Goal: Navigation & Orientation: Find specific page/section

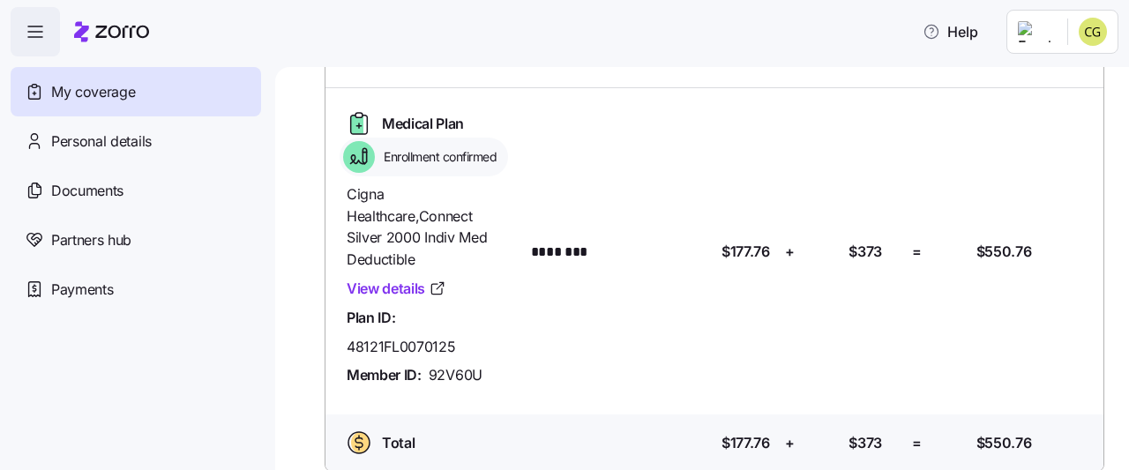
scroll to position [76, 0]
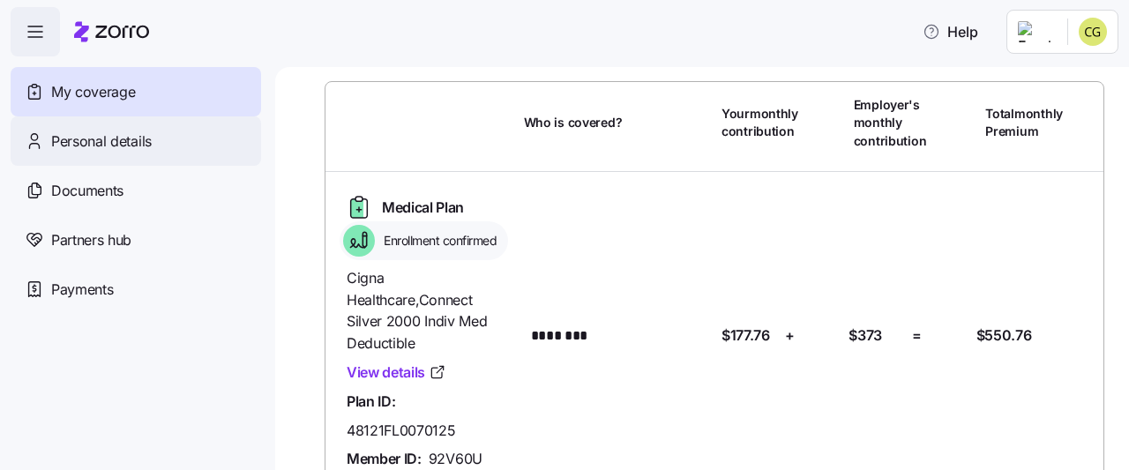
click at [107, 138] on span "Personal details" at bounding box center [101, 142] width 101 height 22
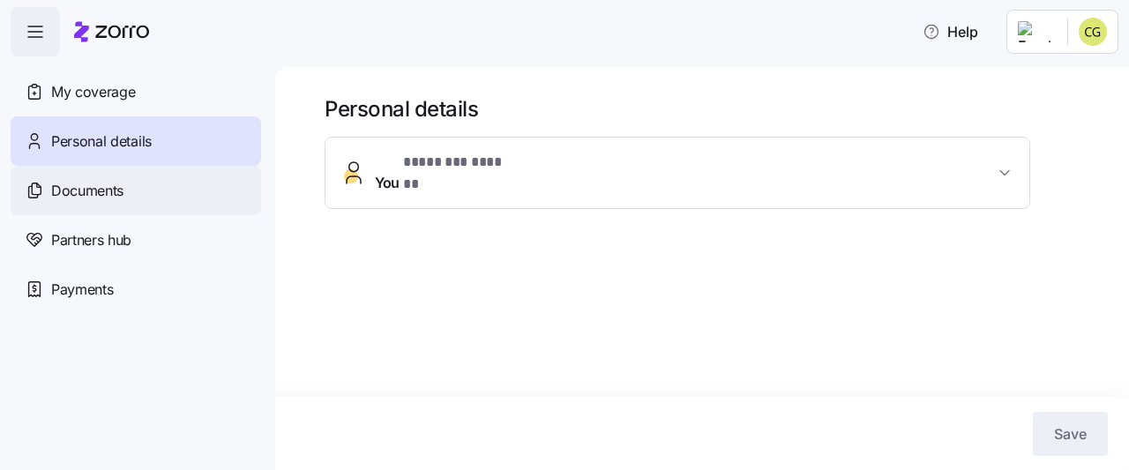
click at [103, 193] on span "Documents" at bounding box center [87, 191] width 72 height 22
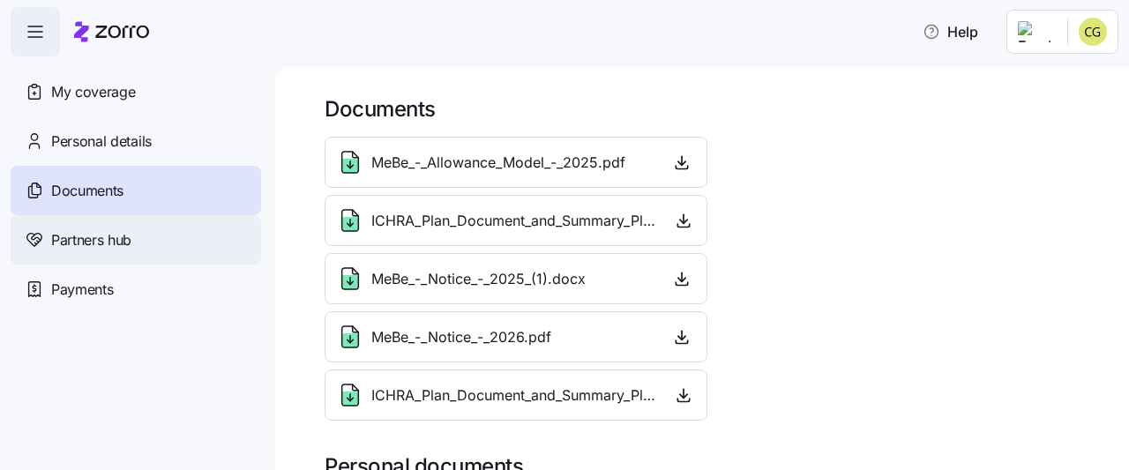
click at [104, 249] on span "Partners hub" at bounding box center [91, 240] width 80 height 22
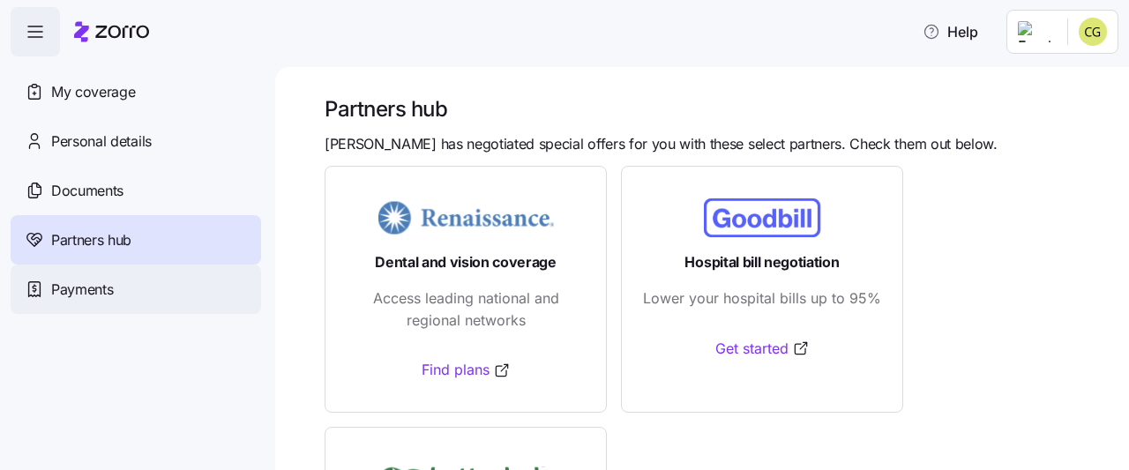
click at [97, 294] on span "Payments" at bounding box center [82, 290] width 62 height 22
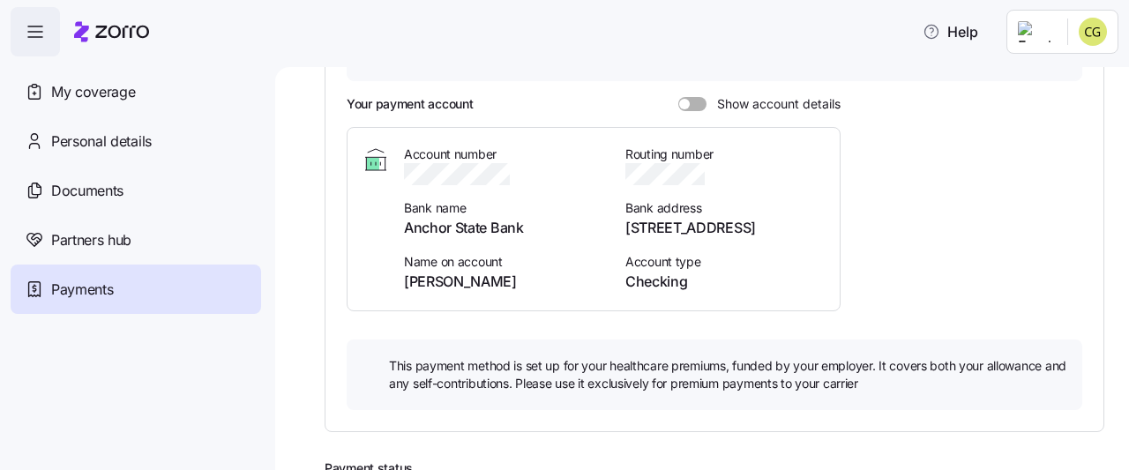
scroll to position [131, 0]
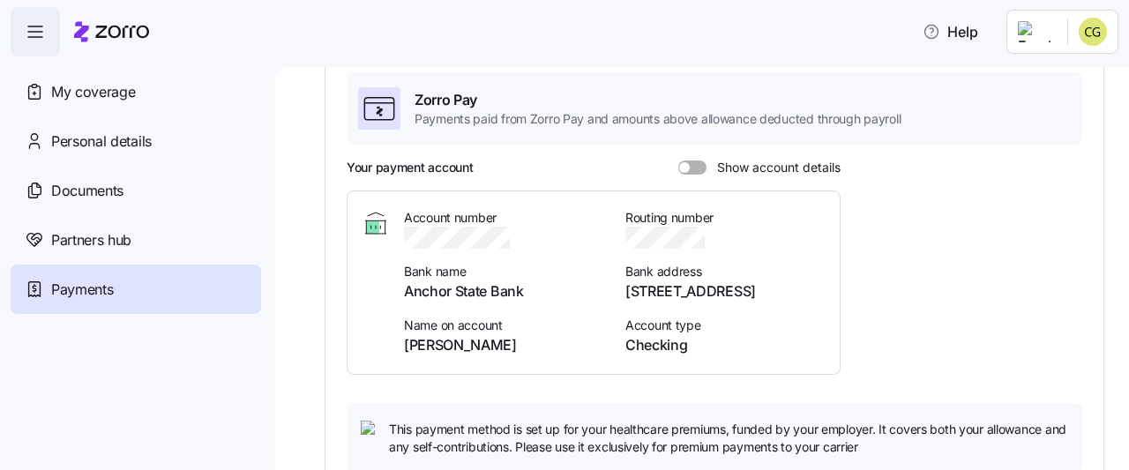
click at [709, 169] on span "Show account details" at bounding box center [774, 168] width 134 height 14
click at [678, 161] on input "Show account details" at bounding box center [678, 161] width 0 height 0
click at [685, 167] on span at bounding box center [687, 168] width 18 height 14
click at [678, 161] on input "Show account details" at bounding box center [678, 161] width 0 height 0
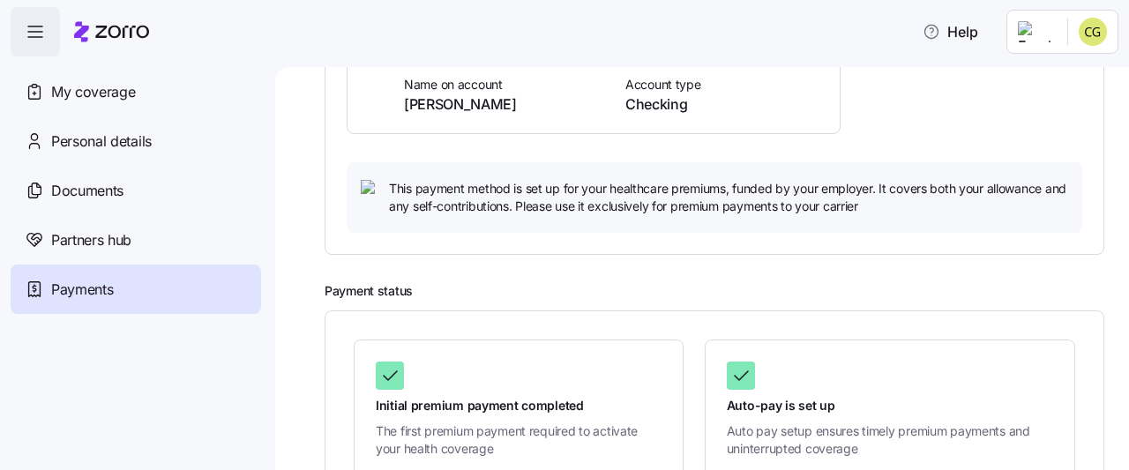
scroll to position [460, 0]
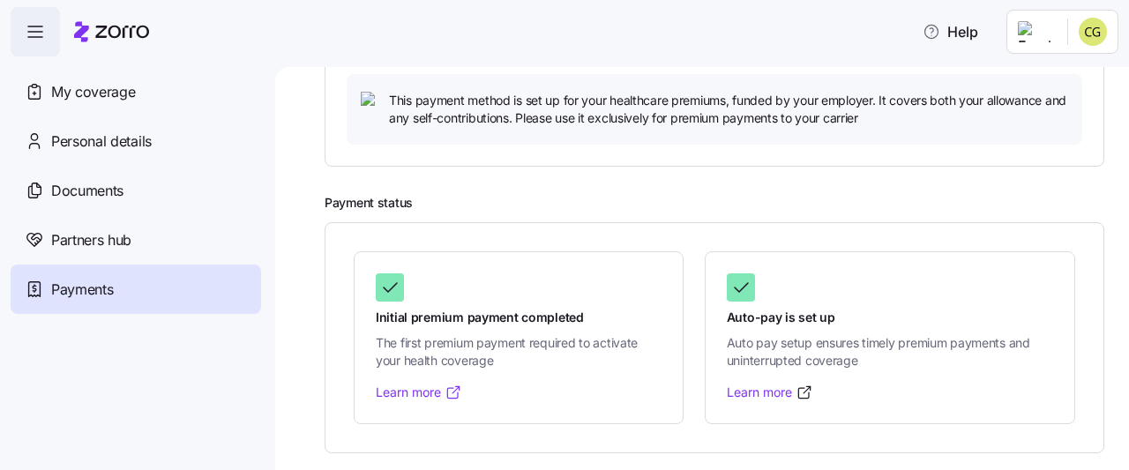
click at [414, 390] on link "Learn more" at bounding box center [419, 393] width 86 height 18
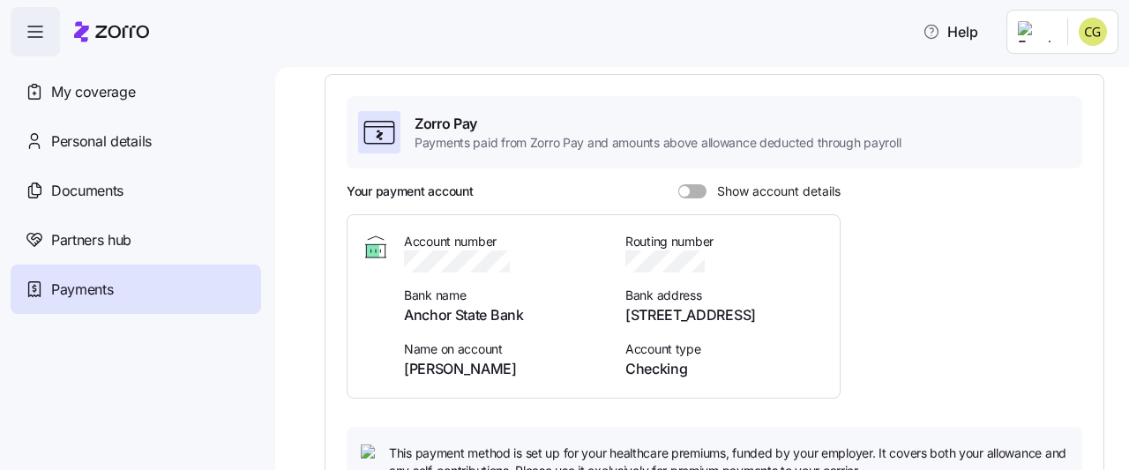
scroll to position [0, 0]
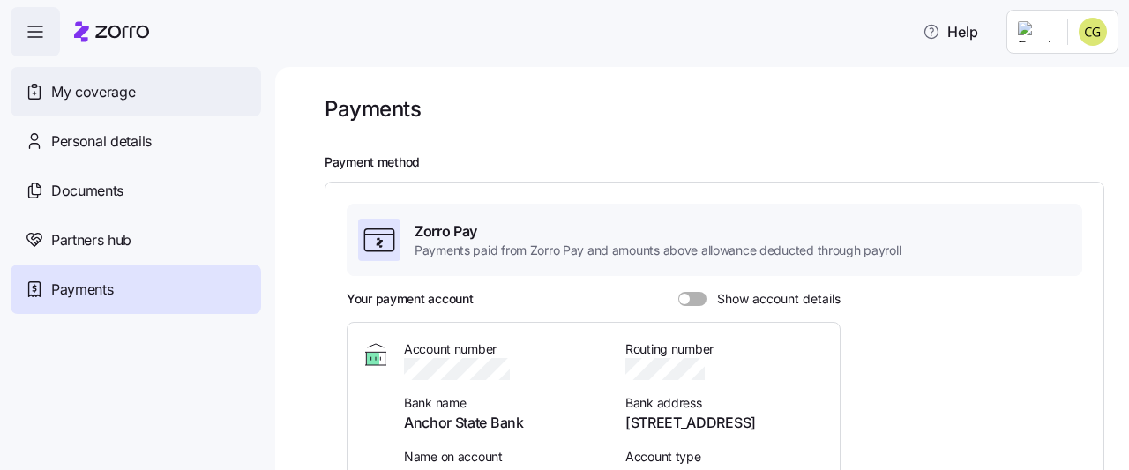
click at [86, 98] on span "My coverage" at bounding box center [93, 92] width 84 height 22
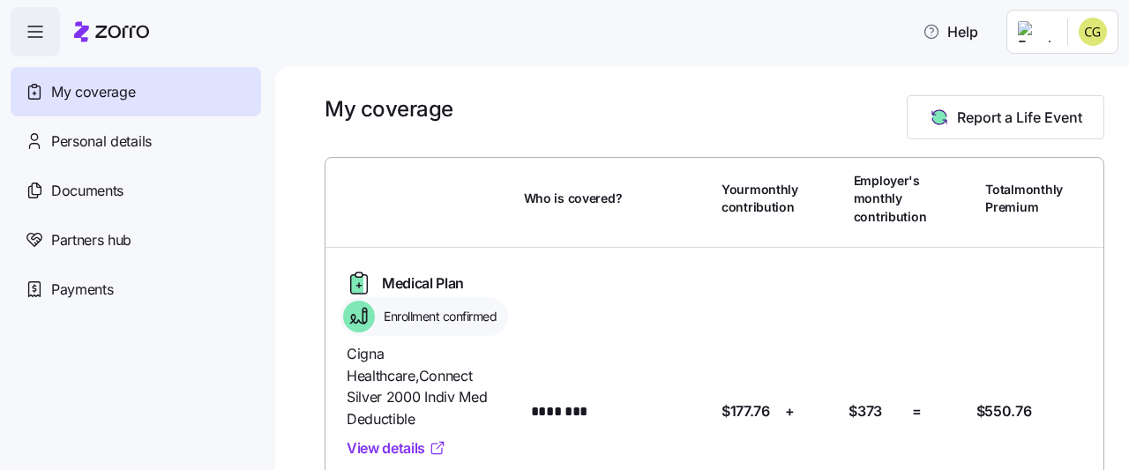
click at [374, 438] on link "View details" at bounding box center [397, 449] width 100 height 22
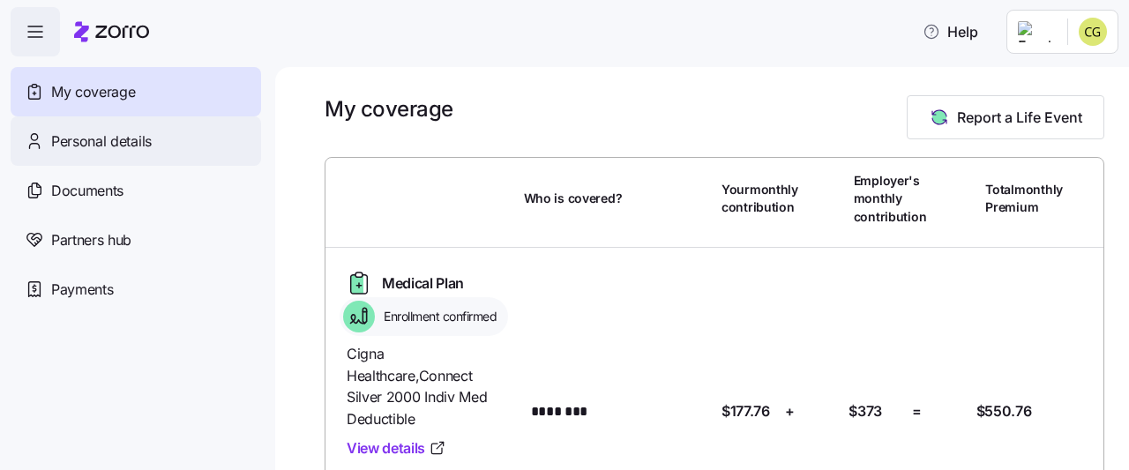
click at [85, 139] on span "Personal details" at bounding box center [101, 142] width 101 height 22
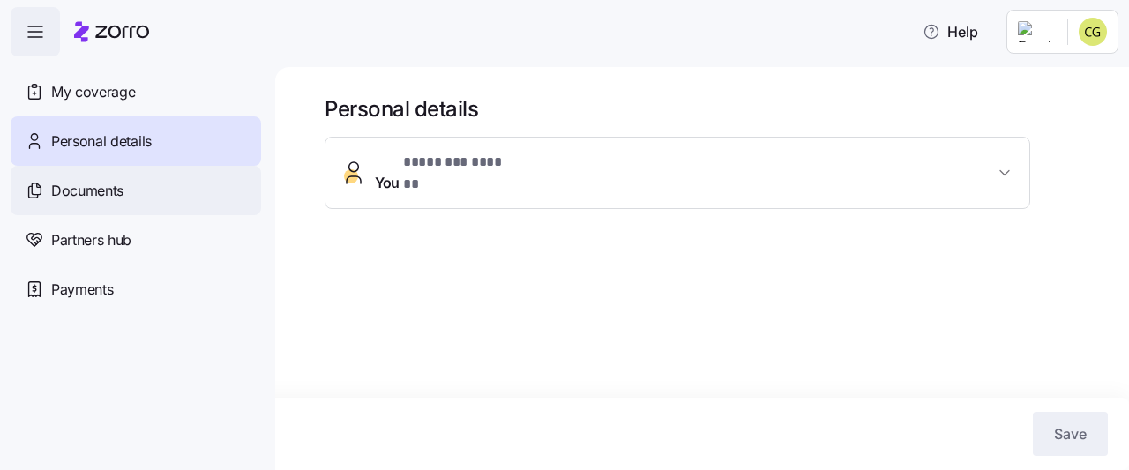
click at [99, 183] on span "Documents" at bounding box center [87, 191] width 72 height 22
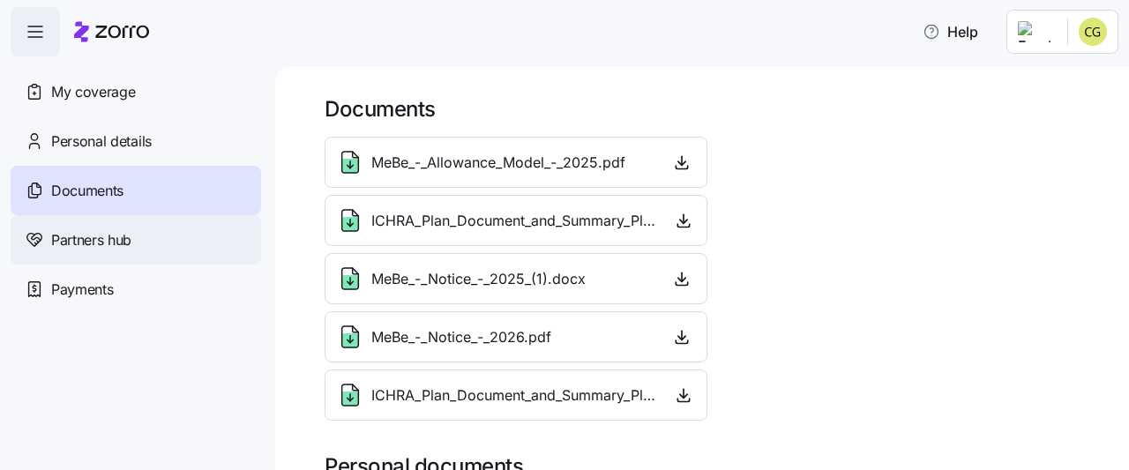
click at [109, 237] on span "Partners hub" at bounding box center [91, 240] width 80 height 22
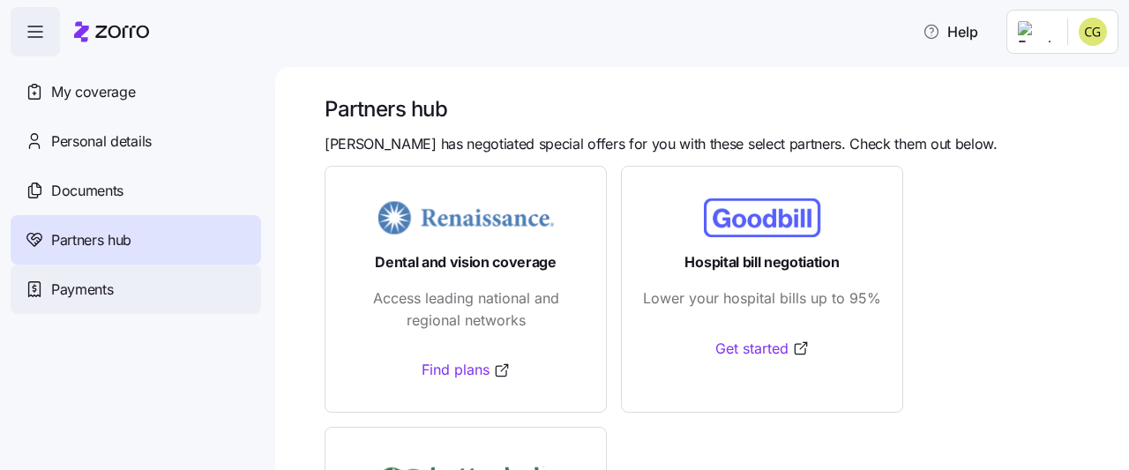
click at [74, 290] on span "Payments" at bounding box center [82, 290] width 62 height 22
